Goal: Information Seeking & Learning: Learn about a topic

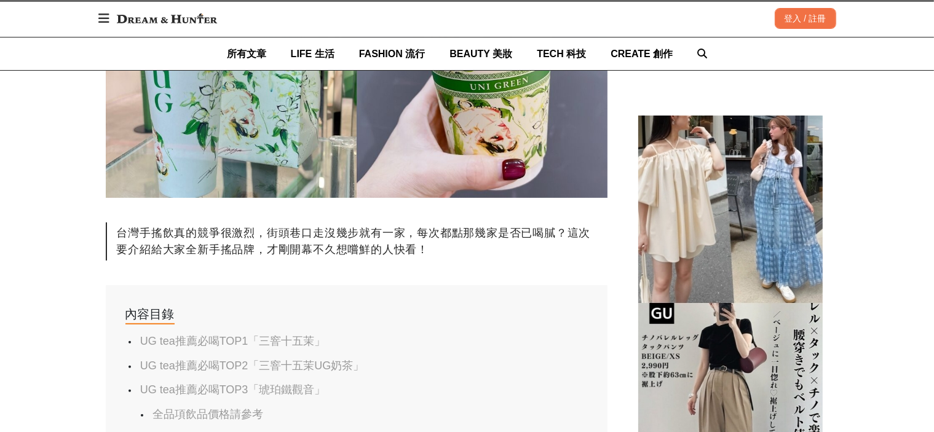
scroll to position [615, 0]
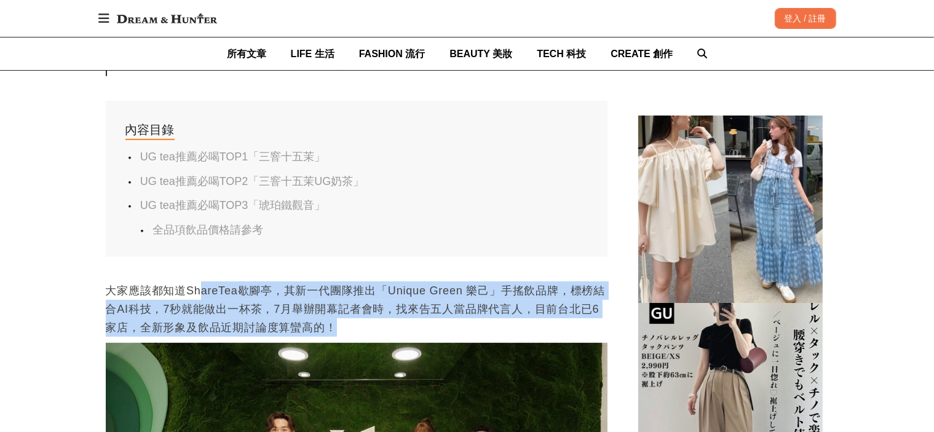
drag, startPoint x: 198, startPoint y: 290, endPoint x: 387, endPoint y: 328, distance: 192.7
click at [387, 328] on p "大家應該都知道ShareTea歇腳亭，其新一代團隊推出「Unique Green 樂己」手搖飲品牌，標榜結合AI科技，7秒就能做出一杯茶，7月舉辦開幕記者會時…" at bounding box center [357, 309] width 502 height 55
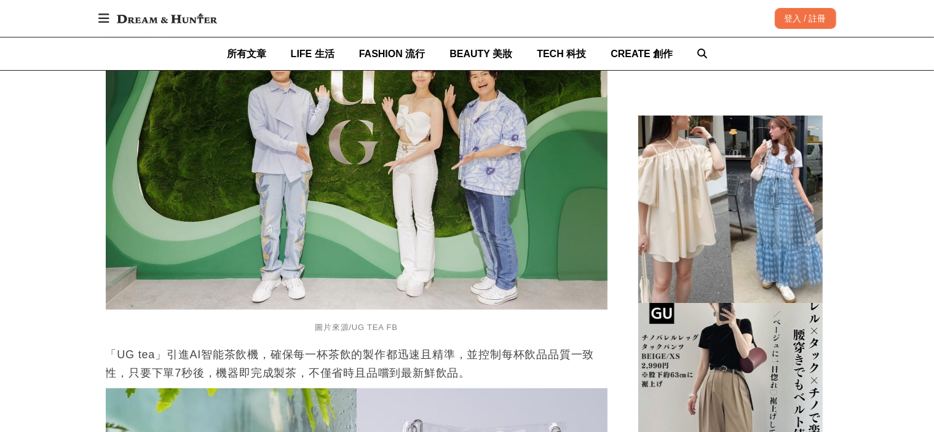
scroll to position [1107, 0]
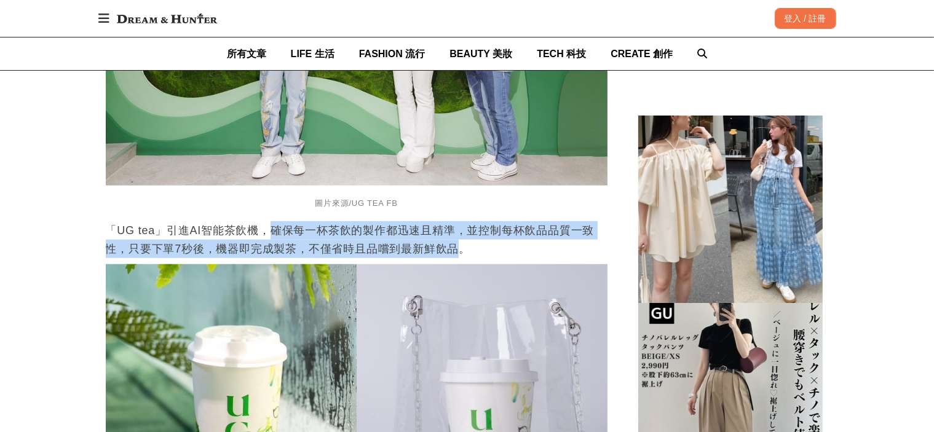
drag, startPoint x: 279, startPoint y: 242, endPoint x: 461, endPoint y: 246, distance: 182.1
click at [461, 246] on p "「UG tea」引進AI智能茶飲機，確保每一杯茶飲的製作都迅速且精準，並控制每杯飲品品質一致性，只要下單7秒後，機器即完成製茶，不僅省時且品嚐到最新鮮飲品。" at bounding box center [357, 239] width 502 height 37
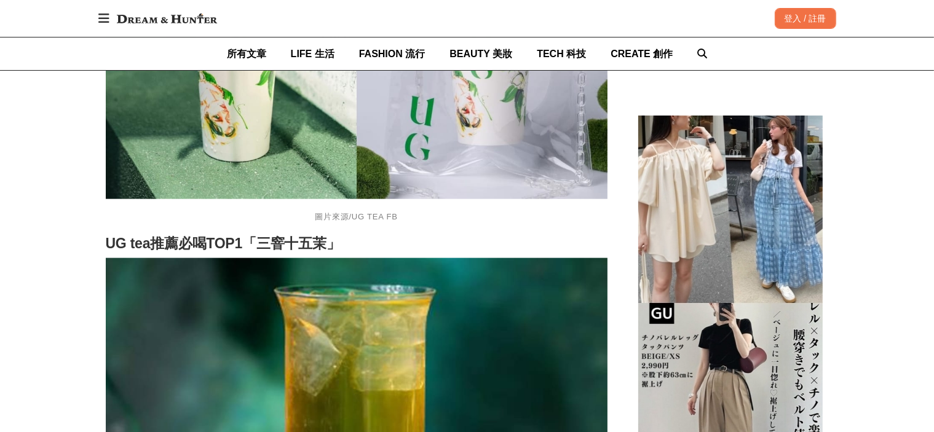
scroll to position [1599, 0]
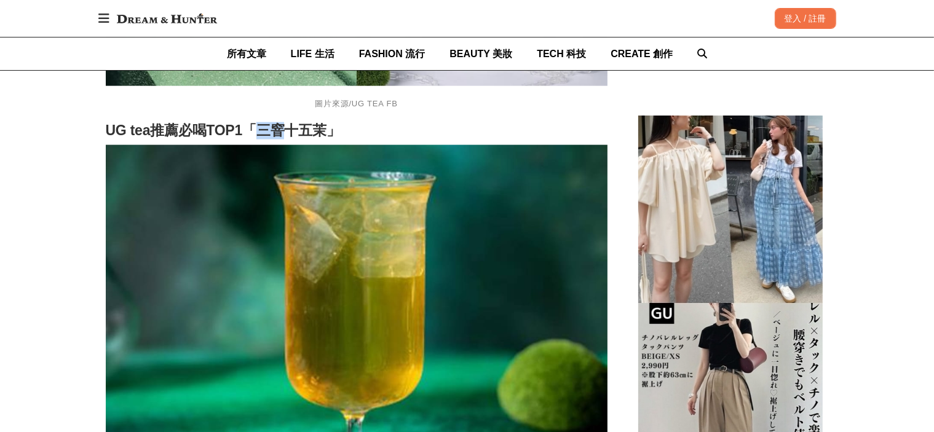
drag, startPoint x: 258, startPoint y: 130, endPoint x: 290, endPoint y: 141, distance: 33.5
click at [290, 140] on h2 "UG tea推薦必喝TOP1「三窨十五茉」" at bounding box center [357, 130] width 502 height 17
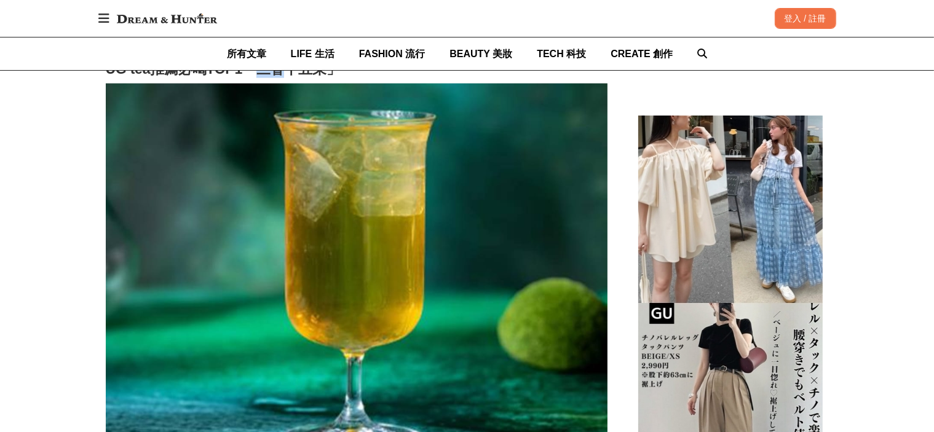
scroll to position [1476, 0]
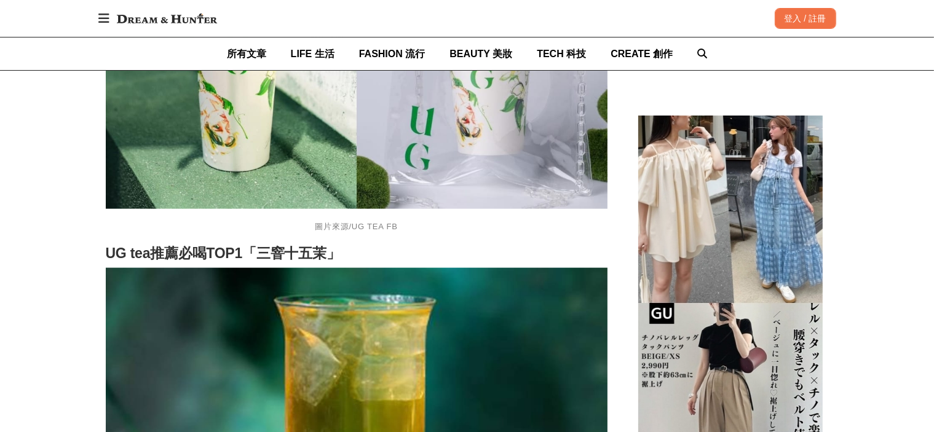
drag, startPoint x: 283, startPoint y: 260, endPoint x: 268, endPoint y: 255, distance: 15.4
click at [268, 255] on h2 "UG tea推薦必喝TOP1「三窨十五茉」" at bounding box center [357, 253] width 502 height 17
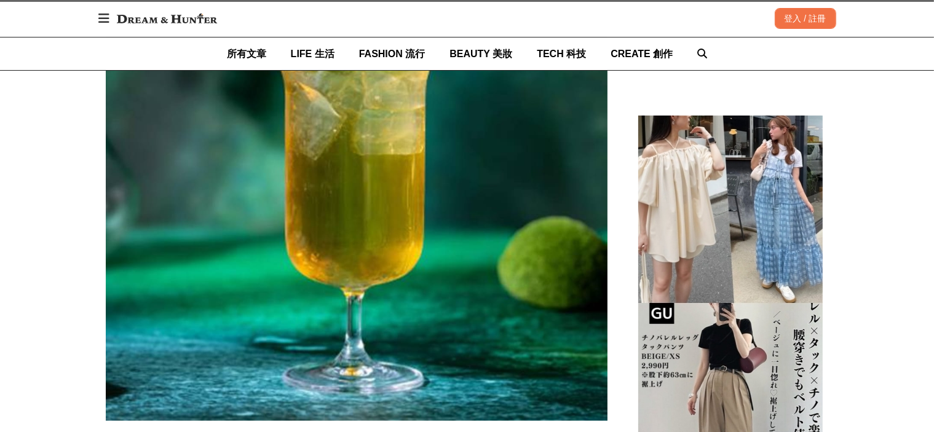
scroll to position [2030, 0]
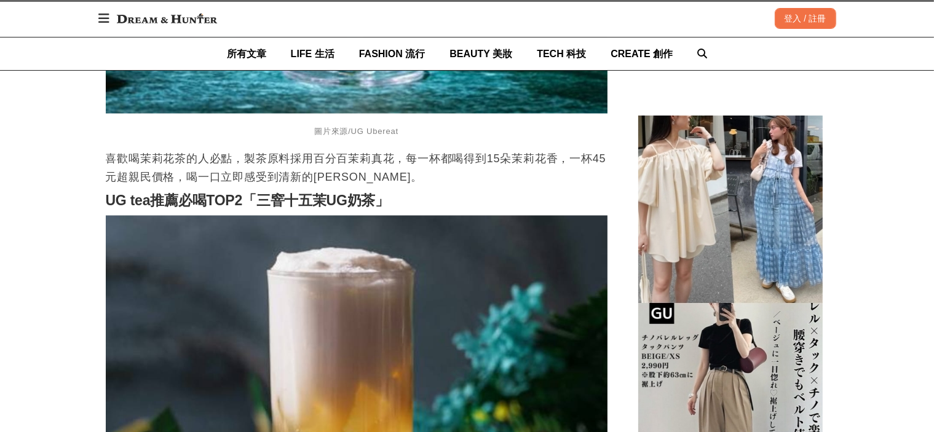
click at [351, 186] on p "喜歡喝茉莉花茶的人必點，製茶原料採用百分百茉莉真花，每一杯都喝得到15朵茉莉花香，一杯45元超親民價格，喝一口立即感受到清新的[PERSON_NAME]。" at bounding box center [357, 167] width 502 height 37
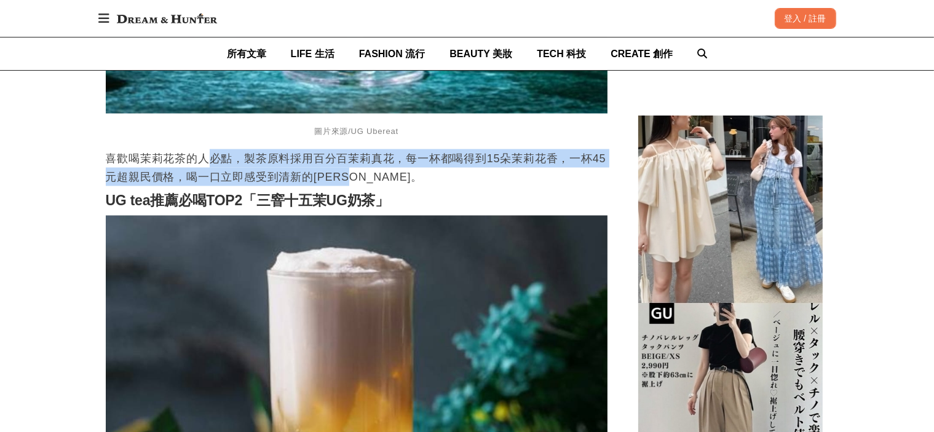
drag, startPoint x: 204, startPoint y: 162, endPoint x: 376, endPoint y: 180, distance: 173.1
click at [376, 180] on p "喜歡喝茉莉花茶的人必點，製茶原料採用百分百茉莉真花，每一杯都喝得到15朵茉莉花香，一杯45元超親民價格，喝一口立即感受到清新的[PERSON_NAME]。" at bounding box center [357, 167] width 502 height 37
click at [418, 183] on p "喜歡喝茉莉花茶的人必點，製茶原料採用百分百茉莉真花，每一杯都喝得到15朵茉莉花香，一杯45元超親民價格，喝一口立即感受到清新的[PERSON_NAME]。" at bounding box center [357, 167] width 502 height 37
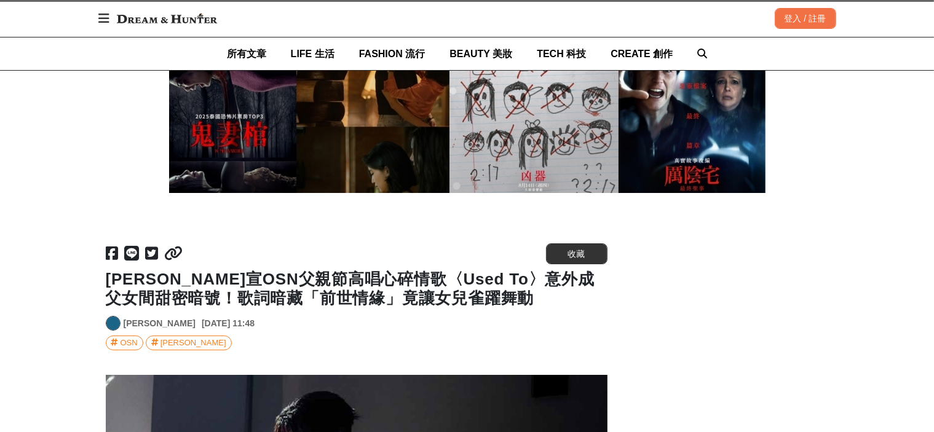
scroll to position [4269, 0]
